Goal: Transaction & Acquisition: Purchase product/service

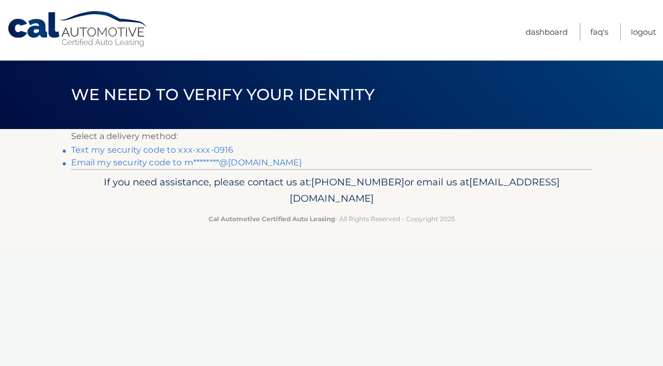
click at [211, 150] on link "Text my security code to xxx-xxx-0916" at bounding box center [152, 150] width 163 height 10
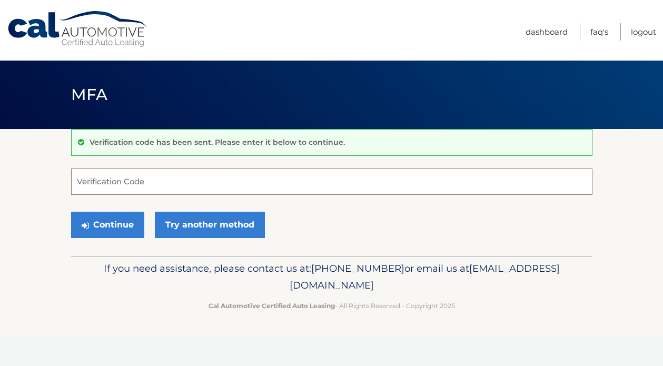
click at [195, 189] on input "Verification Code" at bounding box center [332, 182] width 522 height 26
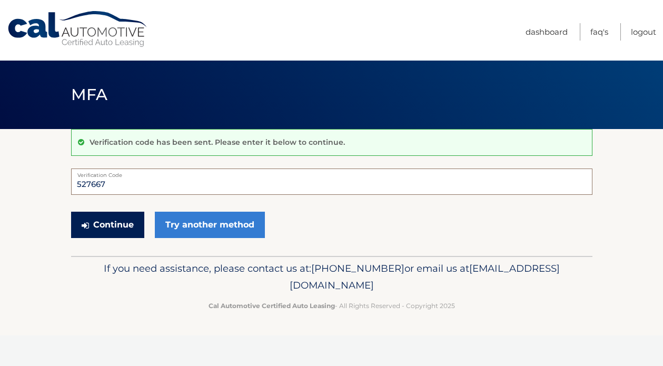
type input "527667"
click at [108, 223] on button "Continue" at bounding box center [107, 225] width 73 height 26
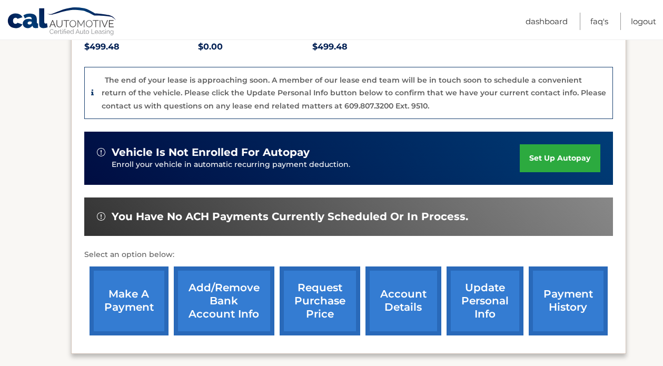
scroll to position [241, 0]
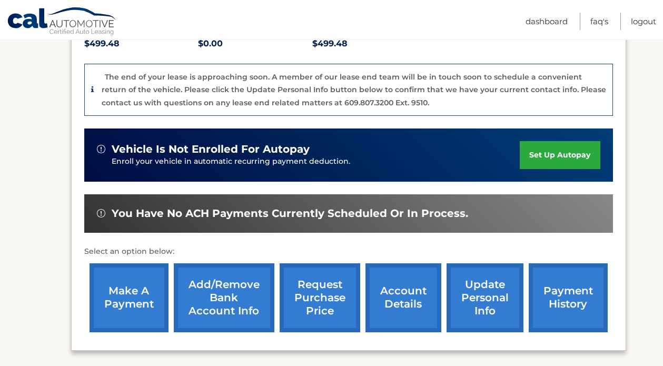
click at [120, 316] on link "make a payment" at bounding box center [129, 298] width 79 height 69
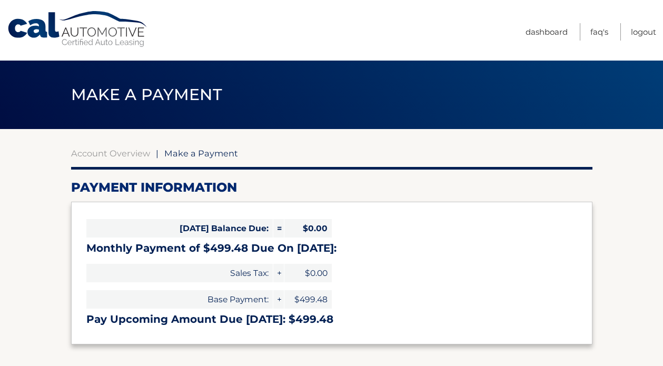
select select "MjMyYTdhYjQtMmFhZC00ZWI2LWE5YjQtZjRiY2IwMGJmODU2"
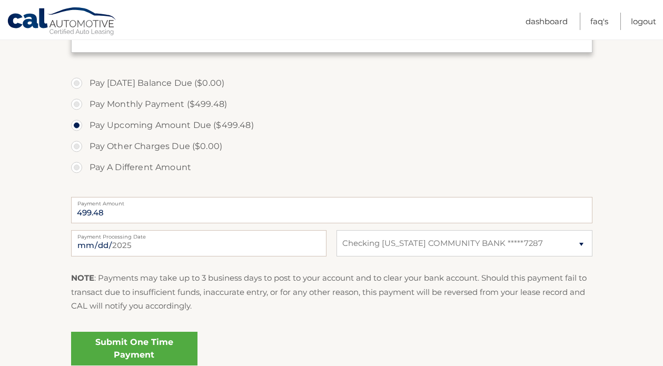
scroll to position [289, 0]
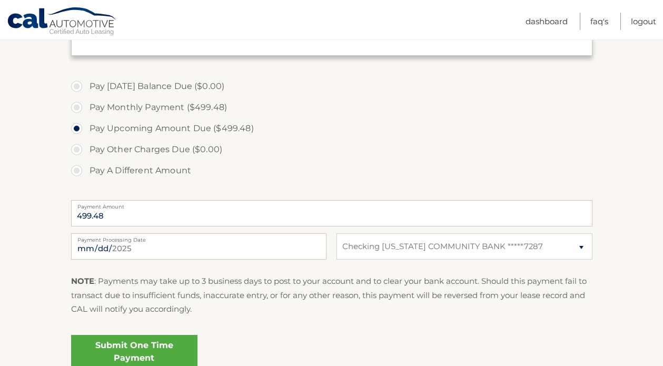
click at [126, 351] on link "Submit One Time Payment" at bounding box center [134, 352] width 126 height 34
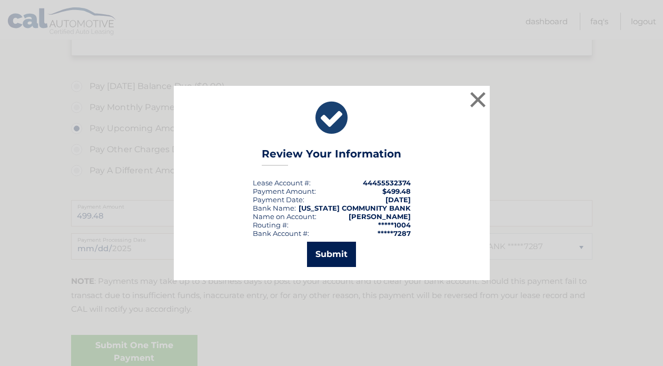
click at [335, 255] on button "Submit" at bounding box center [331, 254] width 49 height 25
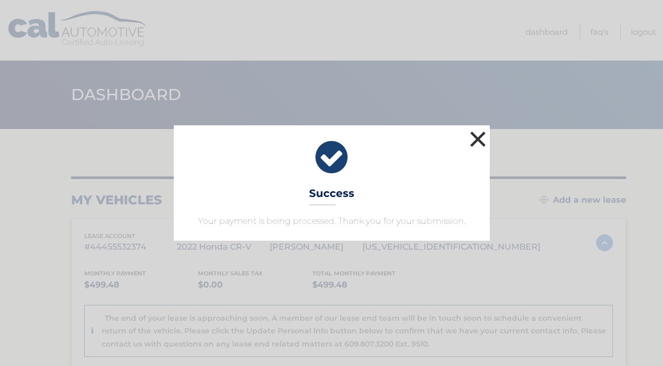
click at [482, 141] on button "×" at bounding box center [478, 139] width 21 height 21
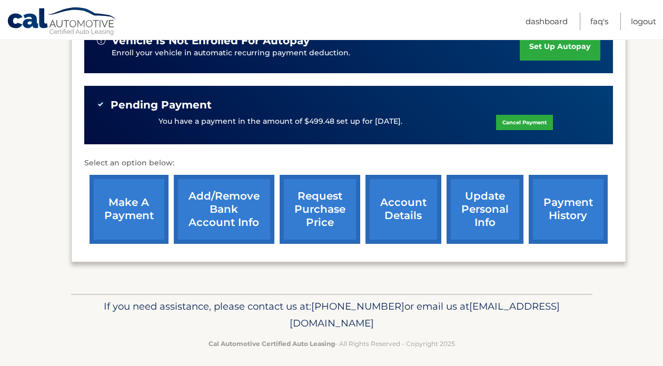
scroll to position [356, 0]
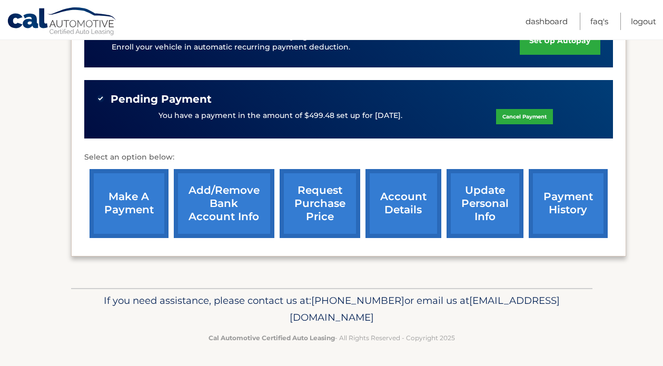
click at [411, 202] on link "account details" at bounding box center [404, 203] width 76 height 69
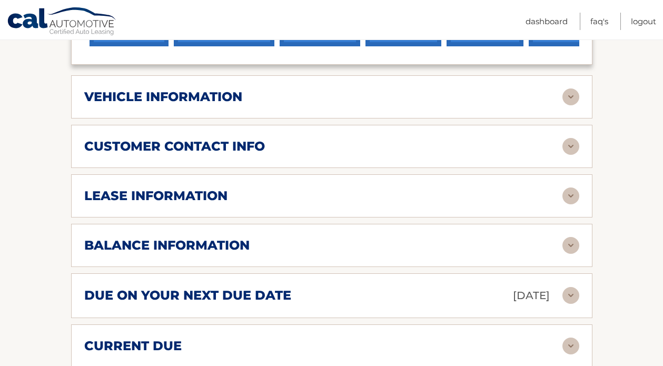
scroll to position [509, 0]
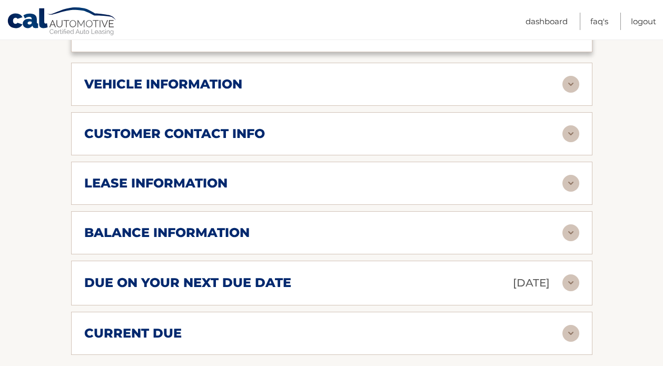
click at [574, 184] on img at bounding box center [571, 183] width 17 height 17
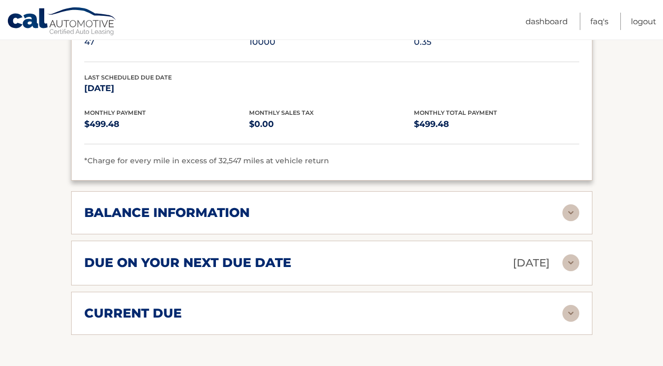
scroll to position [728, 0]
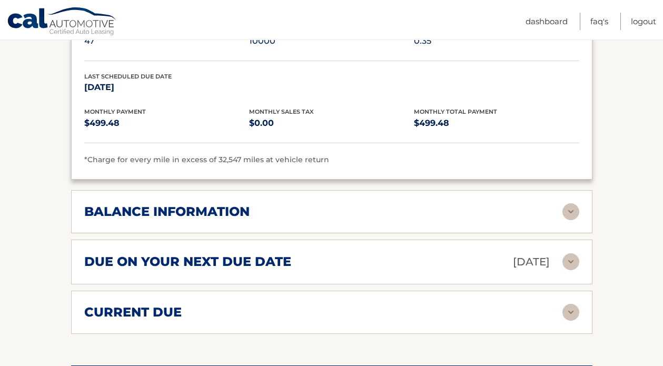
click at [568, 207] on img at bounding box center [571, 211] width 17 height 17
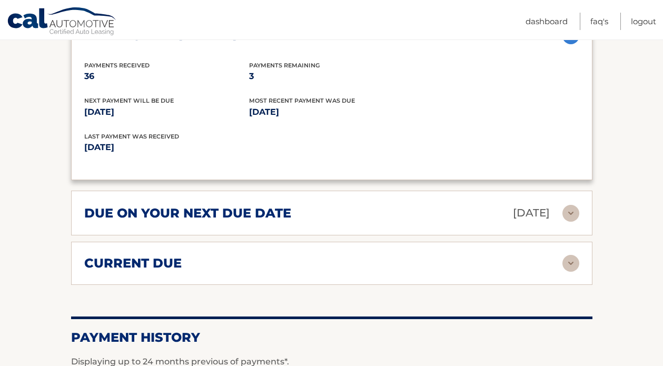
scroll to position [905, 0]
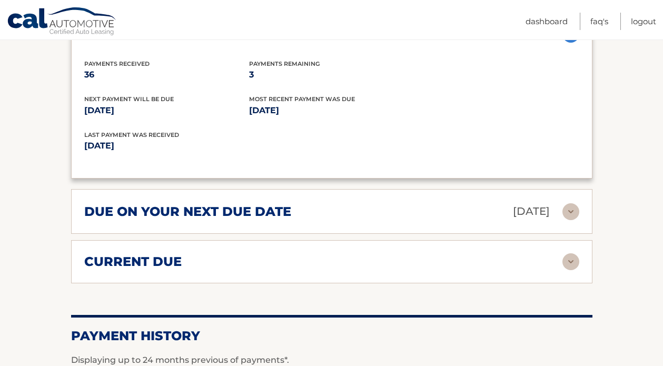
click at [571, 213] on img at bounding box center [571, 211] width 17 height 17
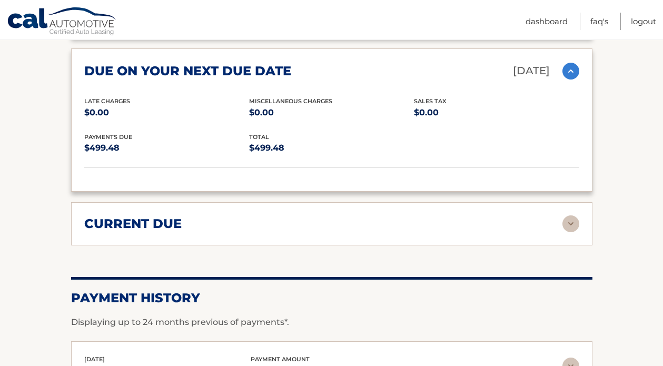
scroll to position [1048, 0]
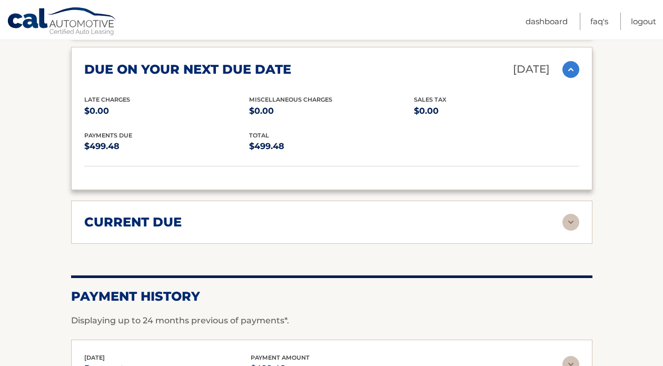
click at [574, 219] on img at bounding box center [571, 222] width 17 height 17
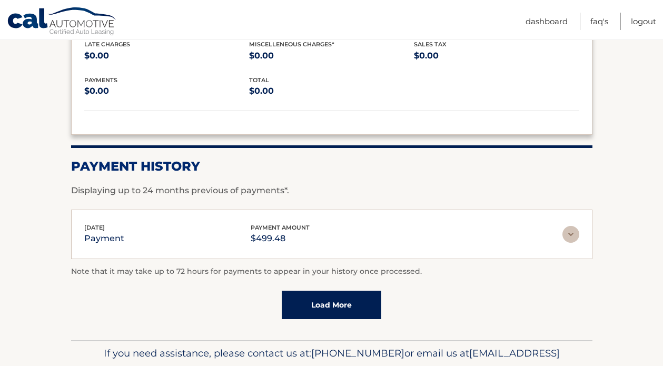
scroll to position [1258, 0]
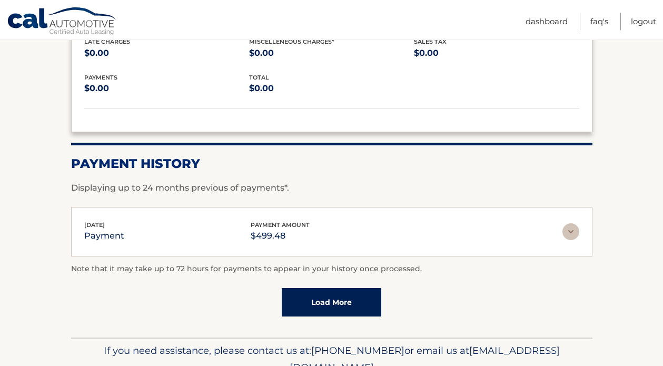
click at [570, 231] on img at bounding box center [571, 231] width 17 height 17
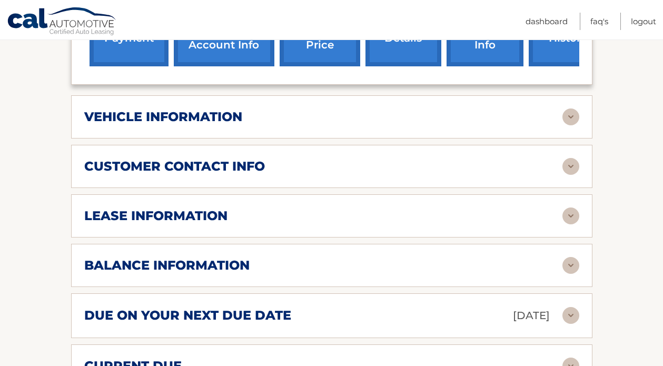
scroll to position [477, 0]
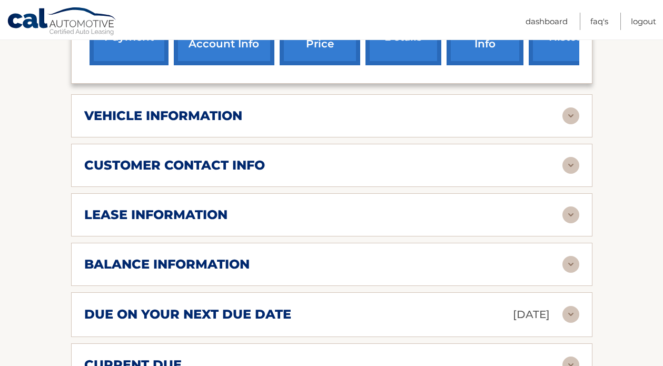
click at [571, 115] on img at bounding box center [571, 116] width 17 height 17
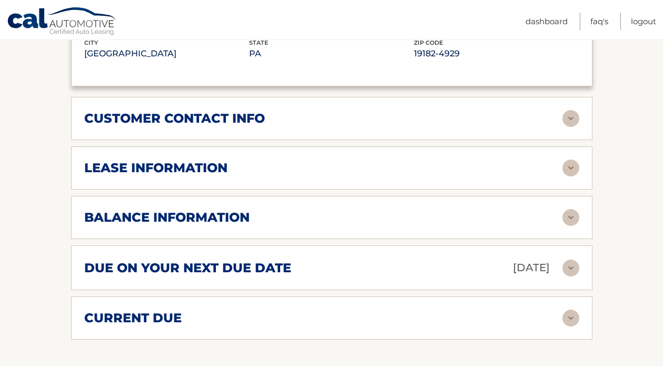
scroll to position [774, 0]
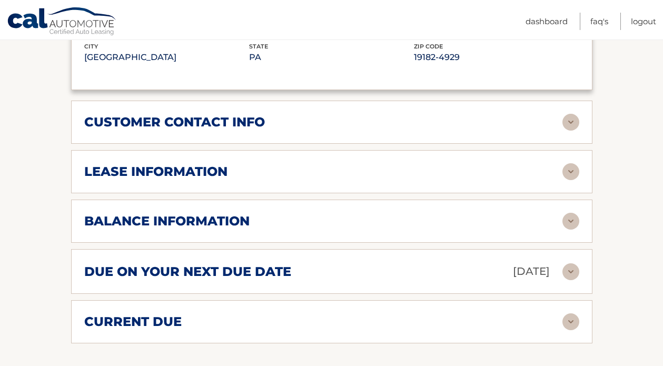
click at [575, 170] on img at bounding box center [571, 171] width 17 height 17
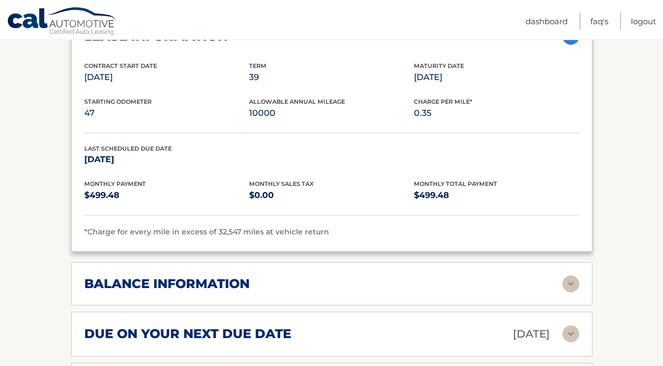
scroll to position [913, 0]
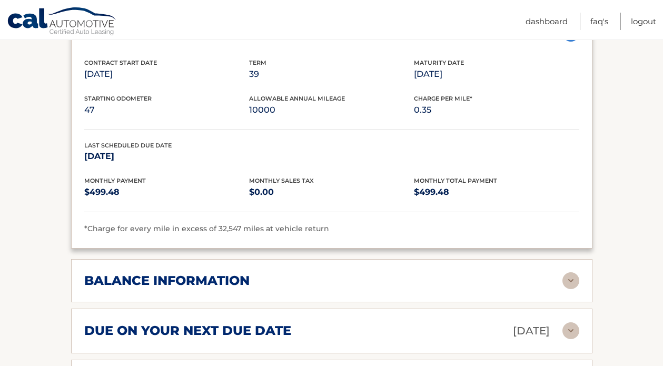
click at [575, 278] on img at bounding box center [571, 280] width 17 height 17
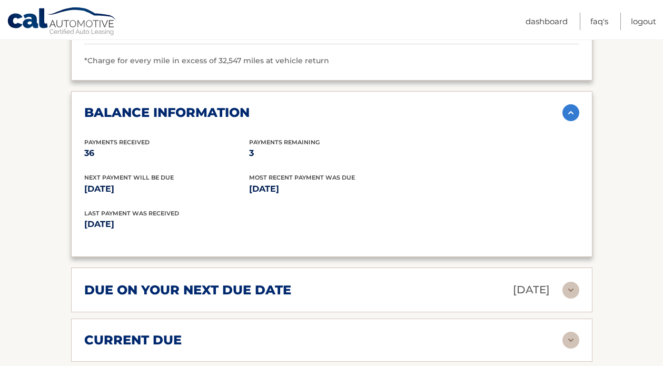
scroll to position [1057, 0]
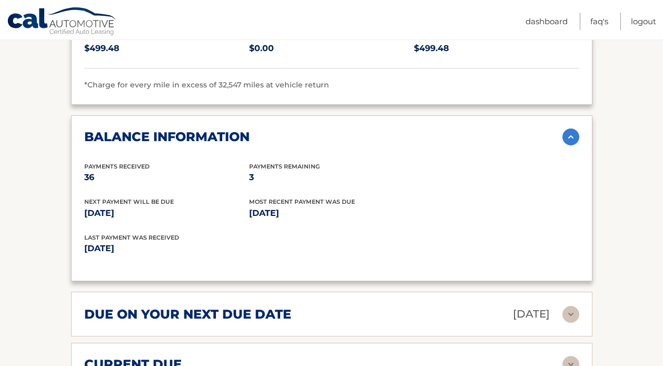
click at [577, 134] on img at bounding box center [571, 137] width 17 height 17
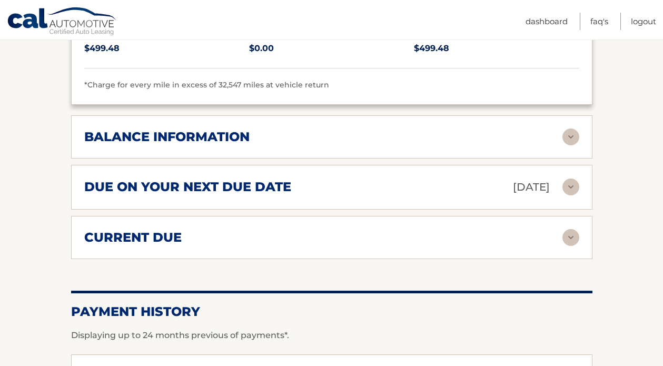
click at [575, 186] on img at bounding box center [571, 187] width 17 height 17
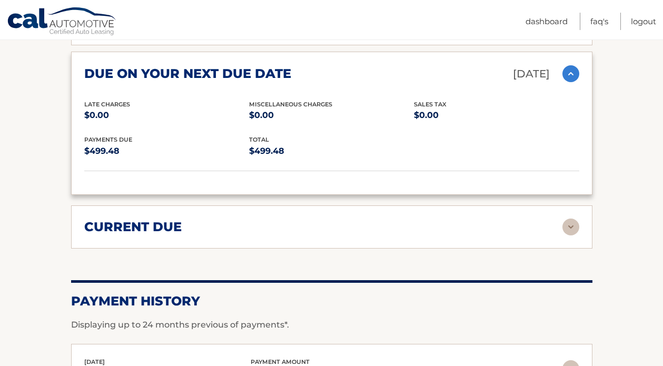
scroll to position [1237, 0]
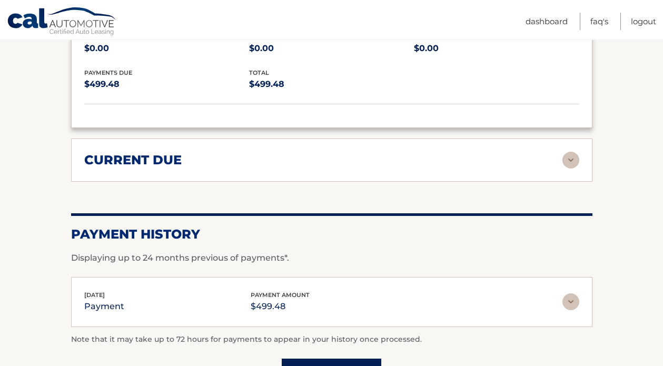
click at [574, 153] on img at bounding box center [571, 160] width 17 height 17
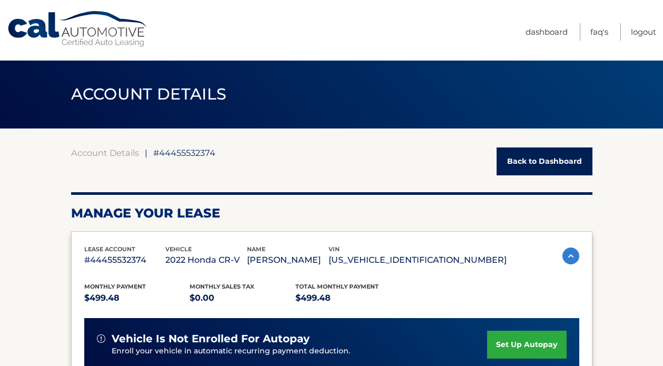
scroll to position [0, 0]
